Goal: Task Accomplishment & Management: Manage account settings

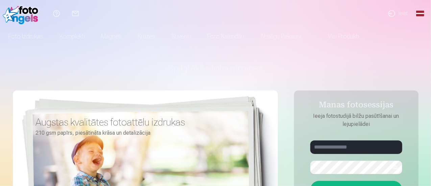
click at [395, 13] on link "Ieiet" at bounding box center [397, 13] width 31 height 27
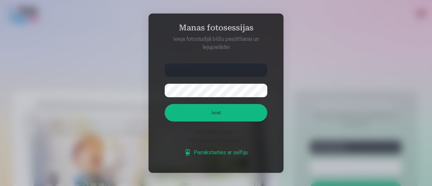
type input "**********"
click at [210, 113] on button "Ieiet" at bounding box center [216, 113] width 103 height 18
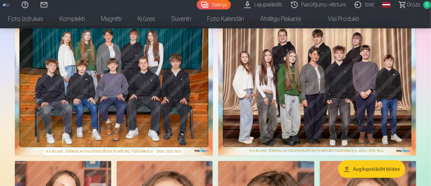
scroll to position [61, 0]
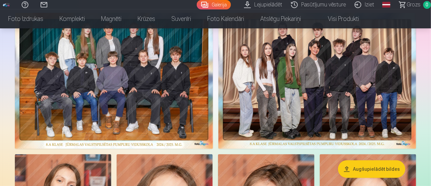
click at [429, 7] on link "Grozs 0" at bounding box center [412, 4] width 38 height 9
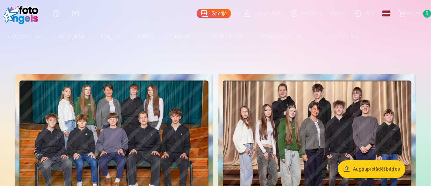
click at [359, 14] on link "Iziet" at bounding box center [365, 13] width 28 height 27
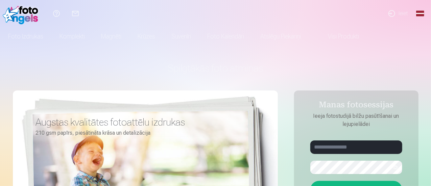
click at [399, 15] on link "Ieiet" at bounding box center [397, 13] width 31 height 27
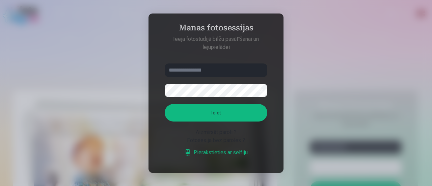
click at [355, 60] on div at bounding box center [216, 93] width 432 height 186
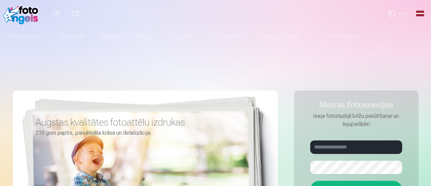
click at [422, 15] on link "Global" at bounding box center [420, 13] width 14 height 27
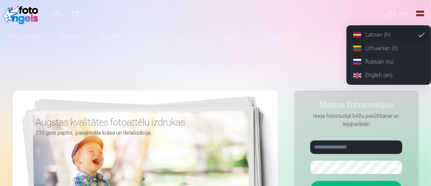
click at [422, 15] on link "Global" at bounding box center [420, 13] width 14 height 27
